Goal: Consume media (video, audio)

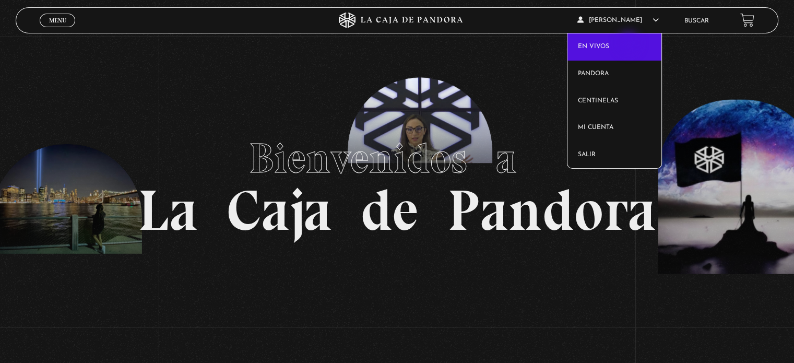
click at [630, 44] on link "En vivos" at bounding box center [615, 46] width 95 height 27
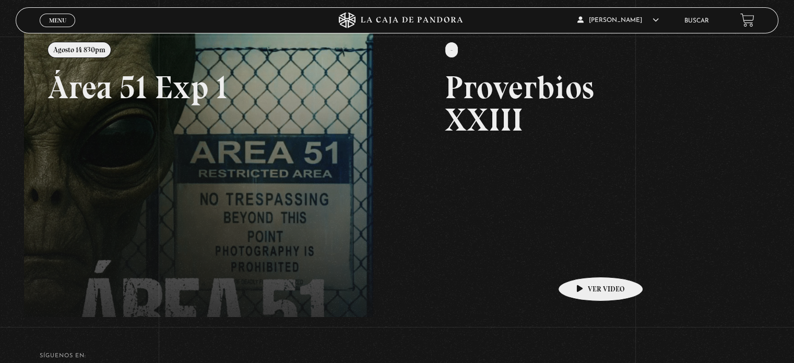
scroll to position [157, 0]
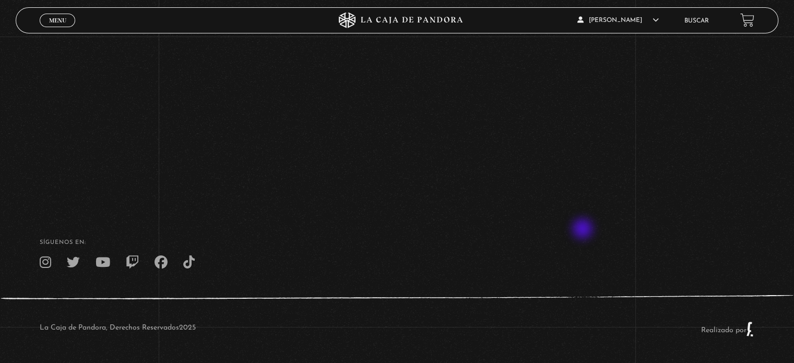
scroll to position [130, 0]
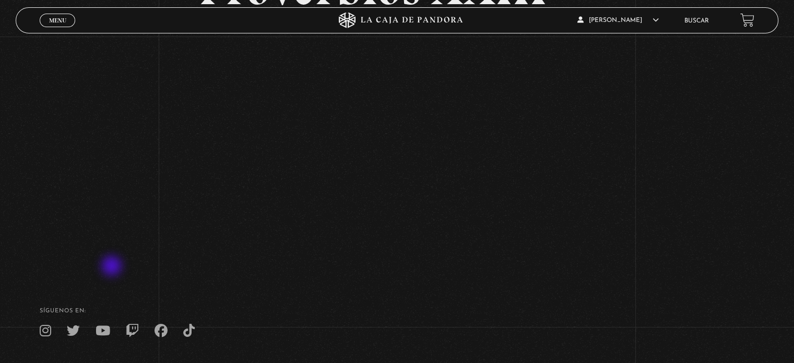
click at [112, 267] on div "Volver - Proverbios XXIII" at bounding box center [397, 89] width 794 height 365
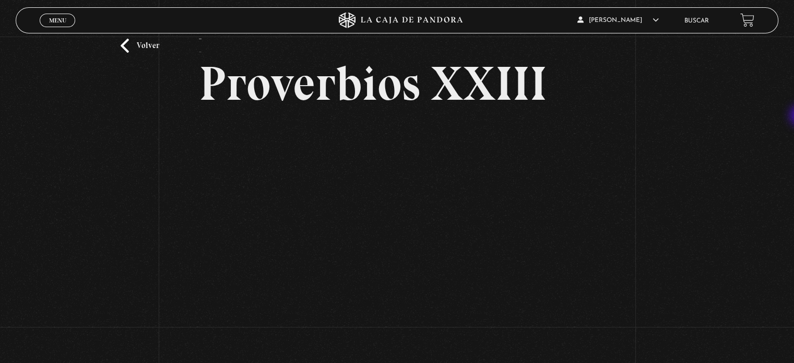
scroll to position [52, 0]
